Goal: Information Seeking & Learning: Learn about a topic

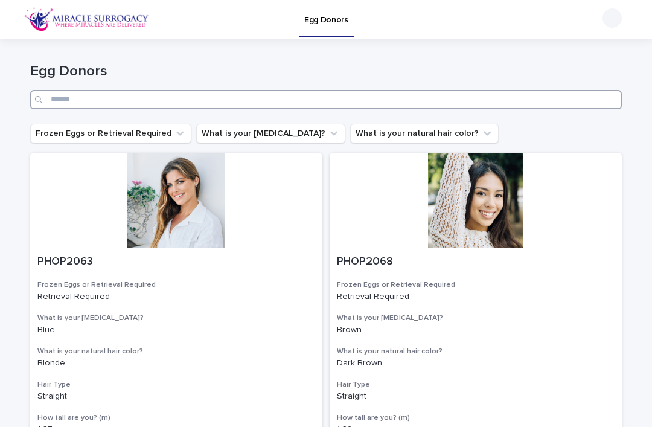
click at [387, 97] on input "Search" at bounding box center [326, 99] width 592 height 19
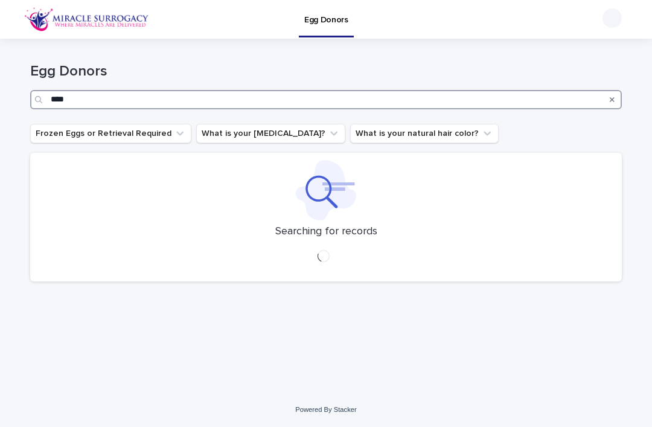
type input "****"
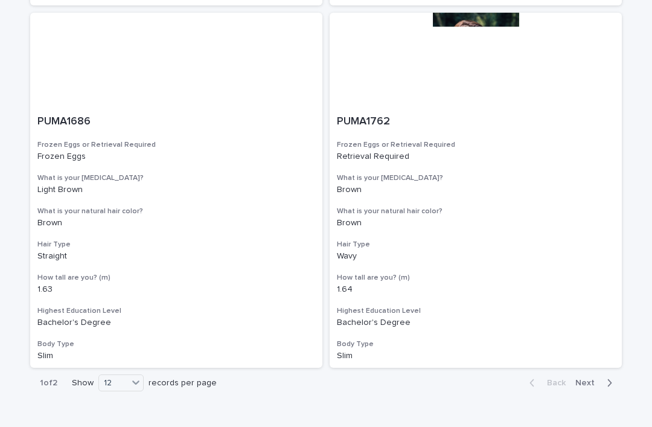
scroll to position [1953, 0]
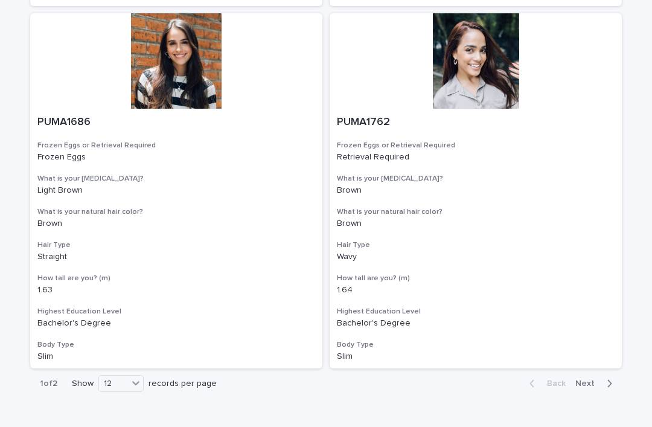
click at [588, 379] on span "Next" at bounding box center [588, 383] width 27 height 8
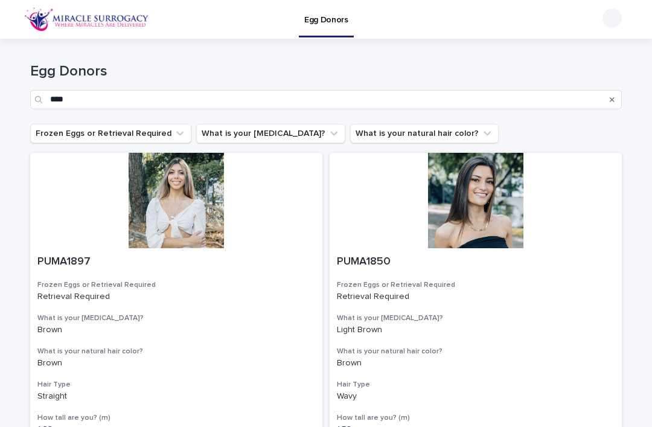
click at [612, 96] on icon "Search" at bounding box center [612, 99] width 5 height 7
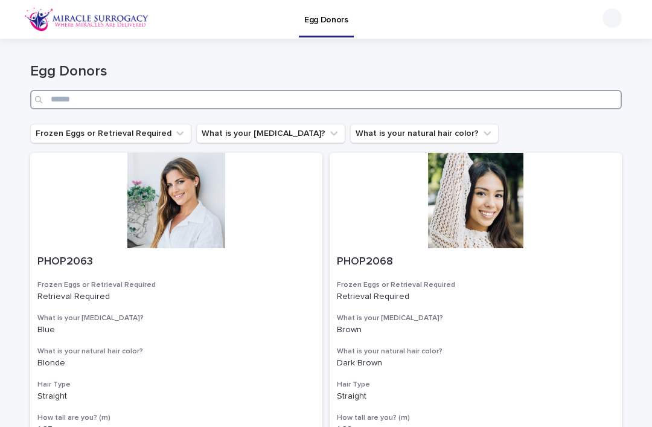
click at [435, 95] on input "Search" at bounding box center [326, 99] width 592 height 19
type input "****"
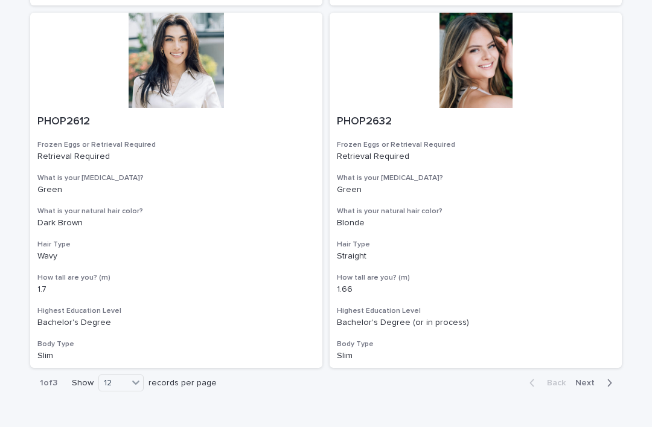
scroll to position [1953, 0]
click at [592, 379] on span "Next" at bounding box center [588, 383] width 27 height 8
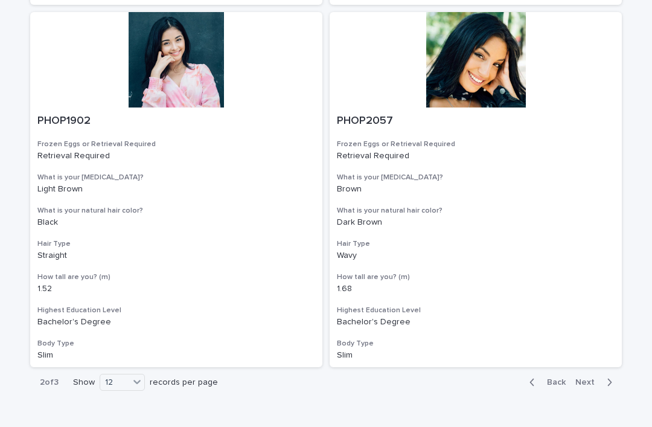
scroll to position [1953, 0]
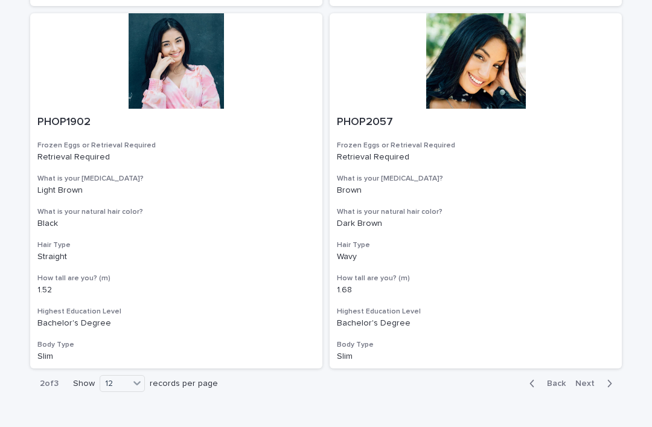
click at [589, 379] on span "Next" at bounding box center [588, 383] width 27 height 8
